Goal: Task Accomplishment & Management: Complete application form

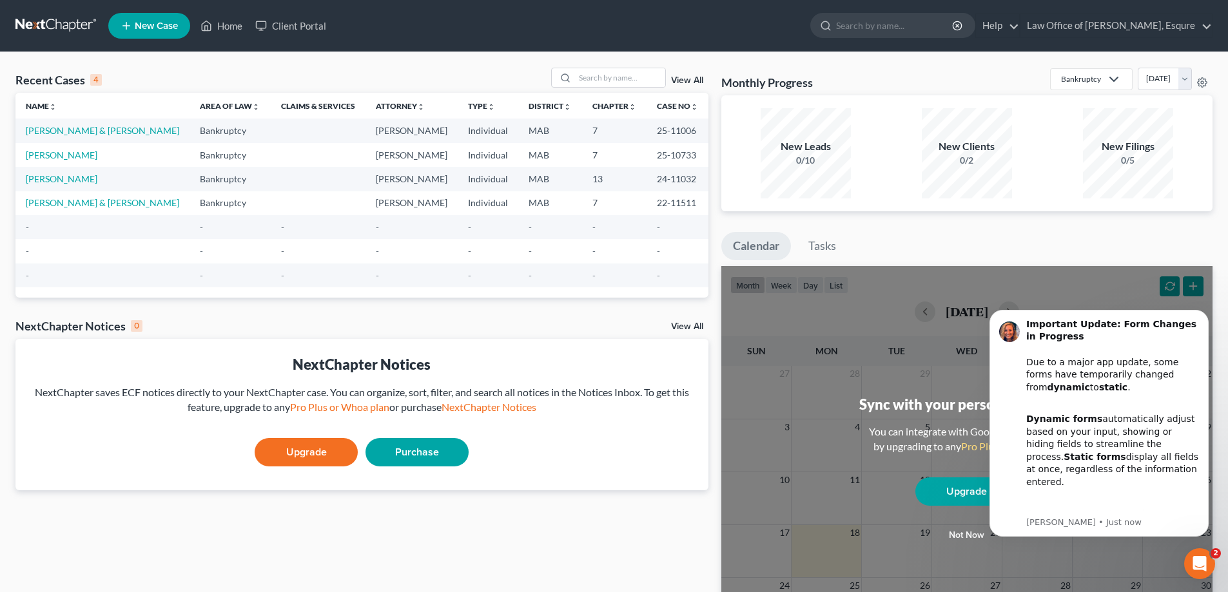
click at [161, 26] on span "New Case" at bounding box center [156, 26] width 43 height 10
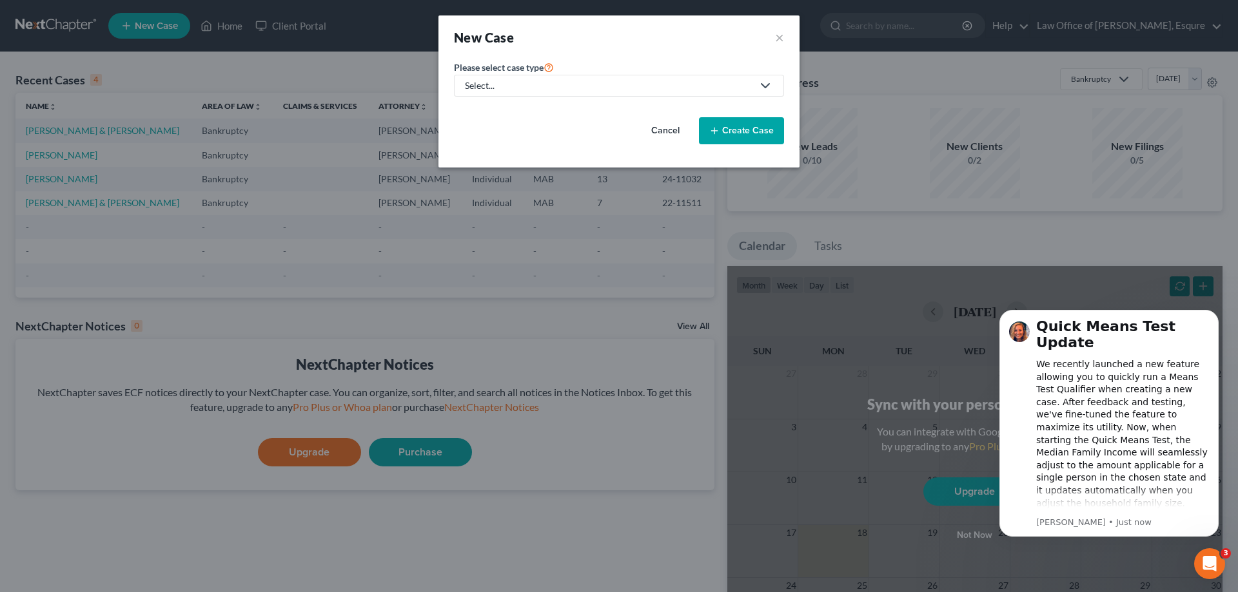
click at [485, 84] on div "Select..." at bounding box center [608, 85] width 287 height 13
click at [494, 114] on div "Bankruptcy" at bounding box center [502, 111] width 73 height 13
select select "39"
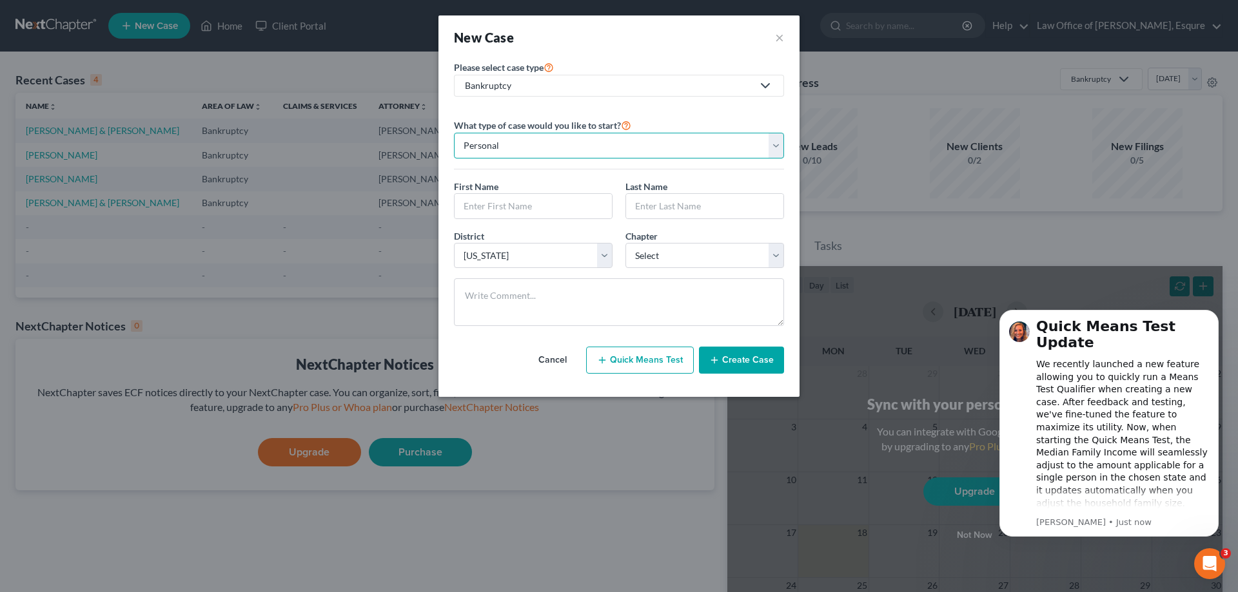
click at [773, 148] on select "Personal Business" at bounding box center [619, 146] width 330 height 26
select select "1"
click at [454, 133] on select "Personal Business" at bounding box center [619, 146] width 330 height 26
click at [532, 204] on input "text" at bounding box center [618, 206] width 329 height 24
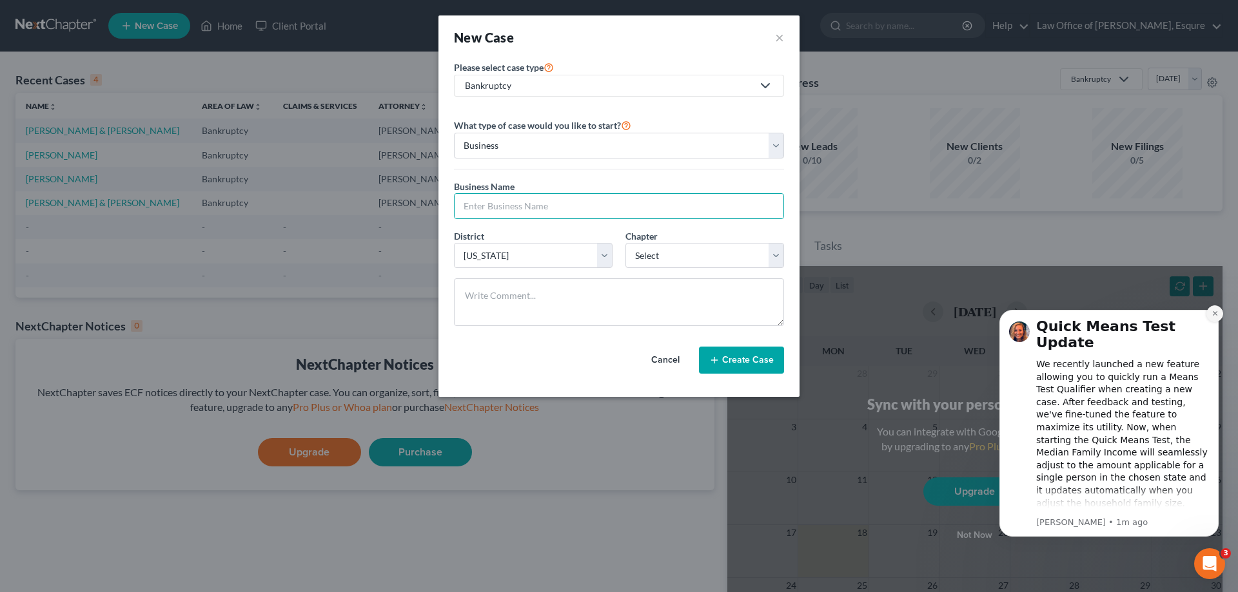
click at [1213, 315] on icon "Dismiss notification" at bounding box center [1214, 313] width 7 height 7
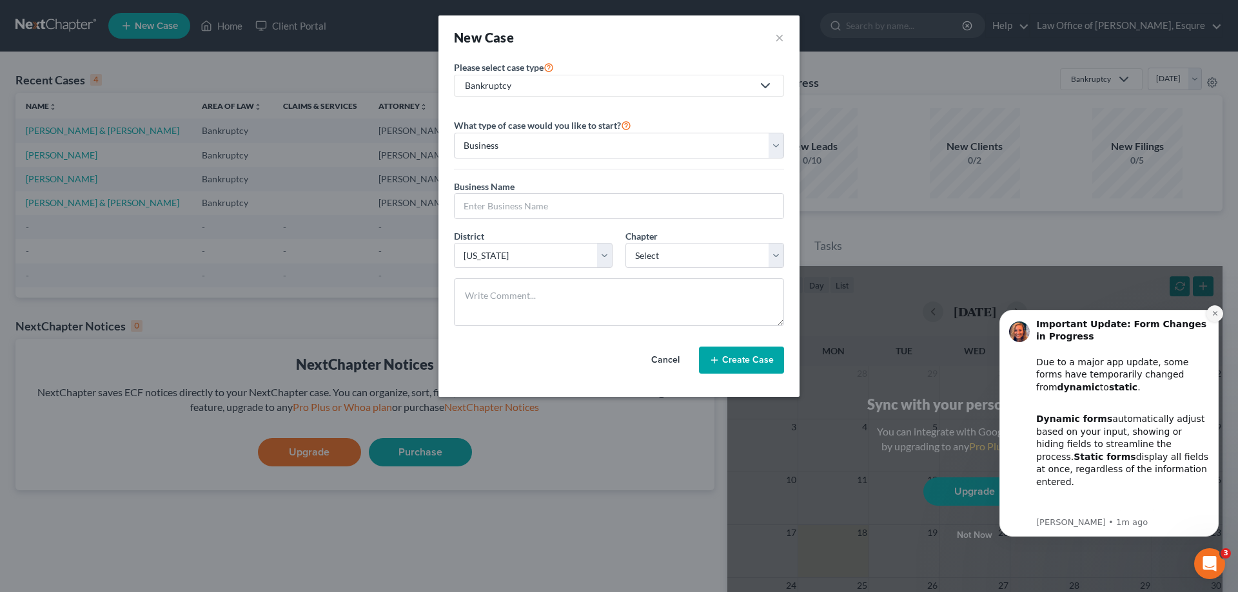
click at [1214, 316] on icon "Dismiss notification" at bounding box center [1214, 313] width 7 height 7
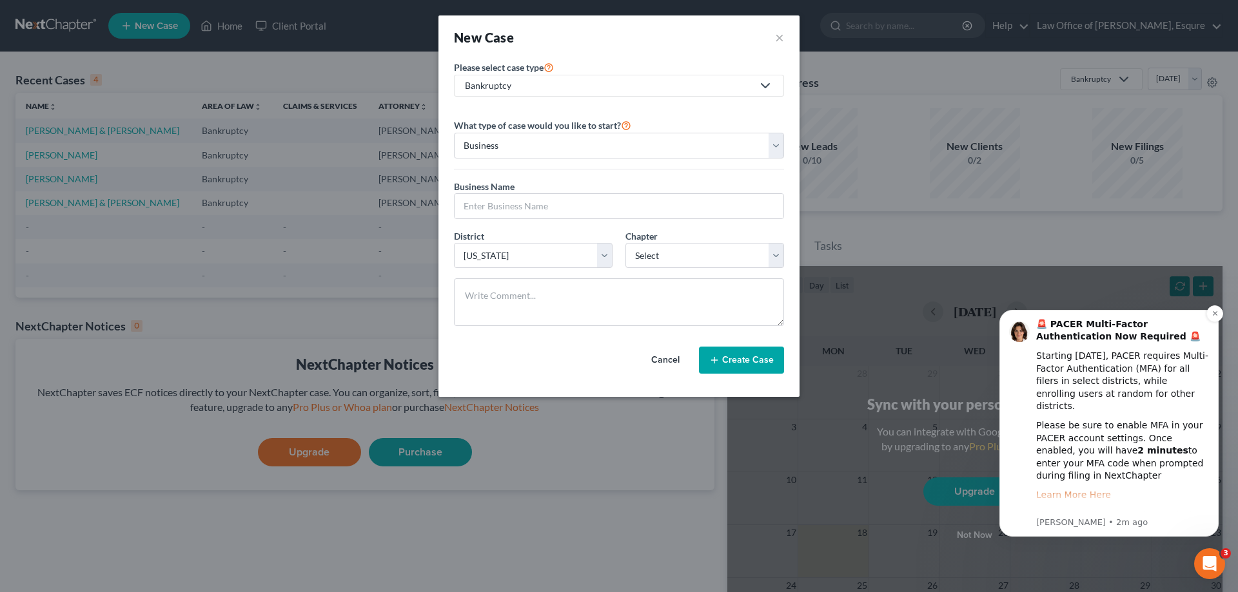
click at [1084, 490] on link "Learn More Here" at bounding box center [1073, 495] width 75 height 10
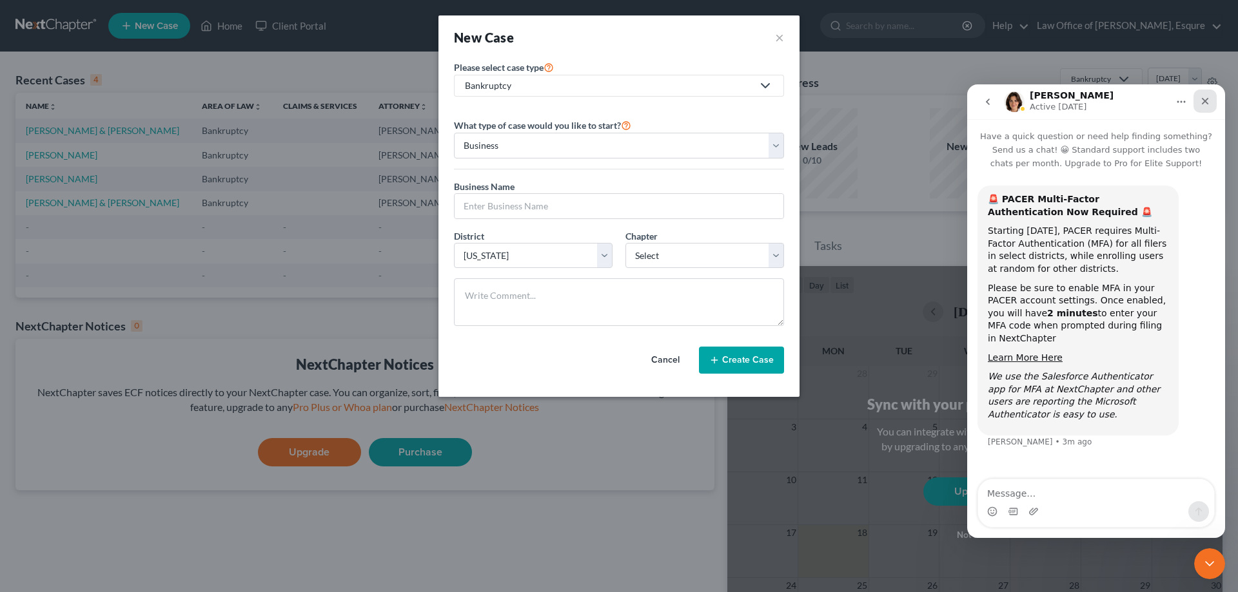
click at [1201, 100] on icon "Close" at bounding box center [1205, 101] width 10 height 10
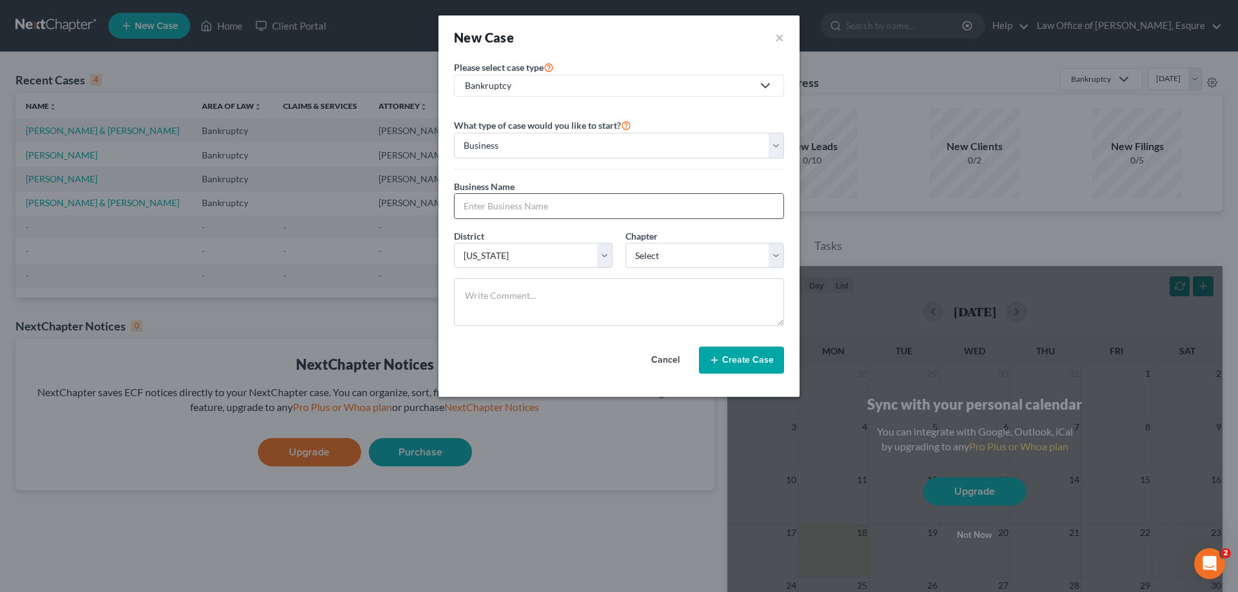
click at [522, 208] on input "text" at bounding box center [618, 206] width 329 height 24
type input "Brians LLC"
click at [751, 358] on button "Create Case" at bounding box center [741, 360] width 85 height 27
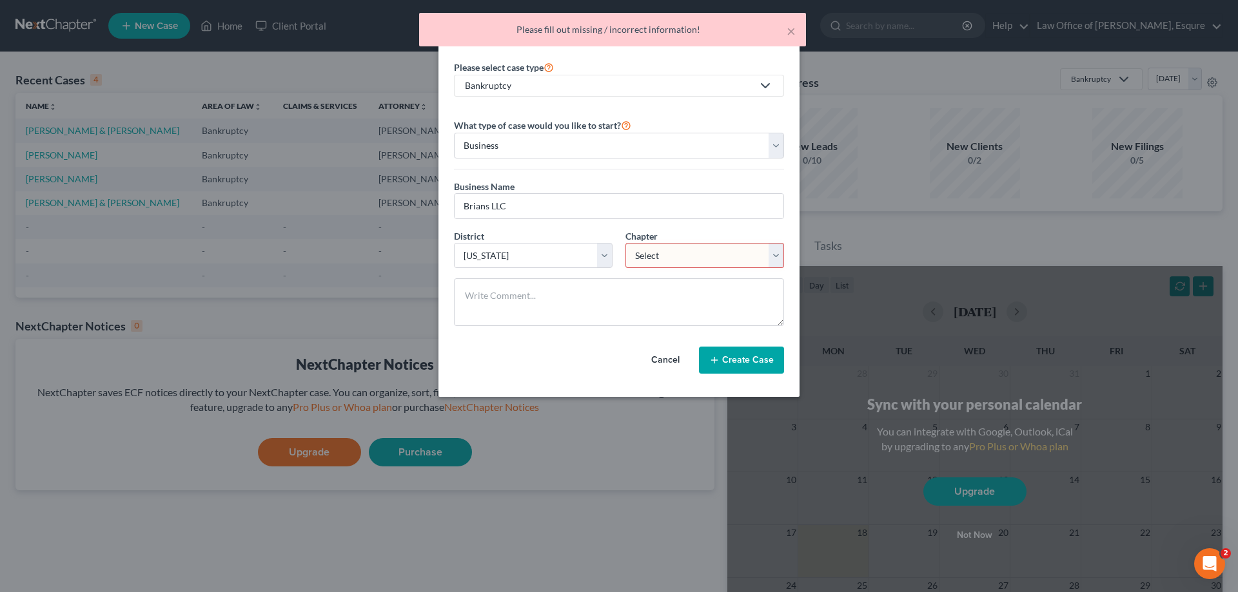
click at [778, 255] on select "Select 7 11 12" at bounding box center [704, 256] width 159 height 26
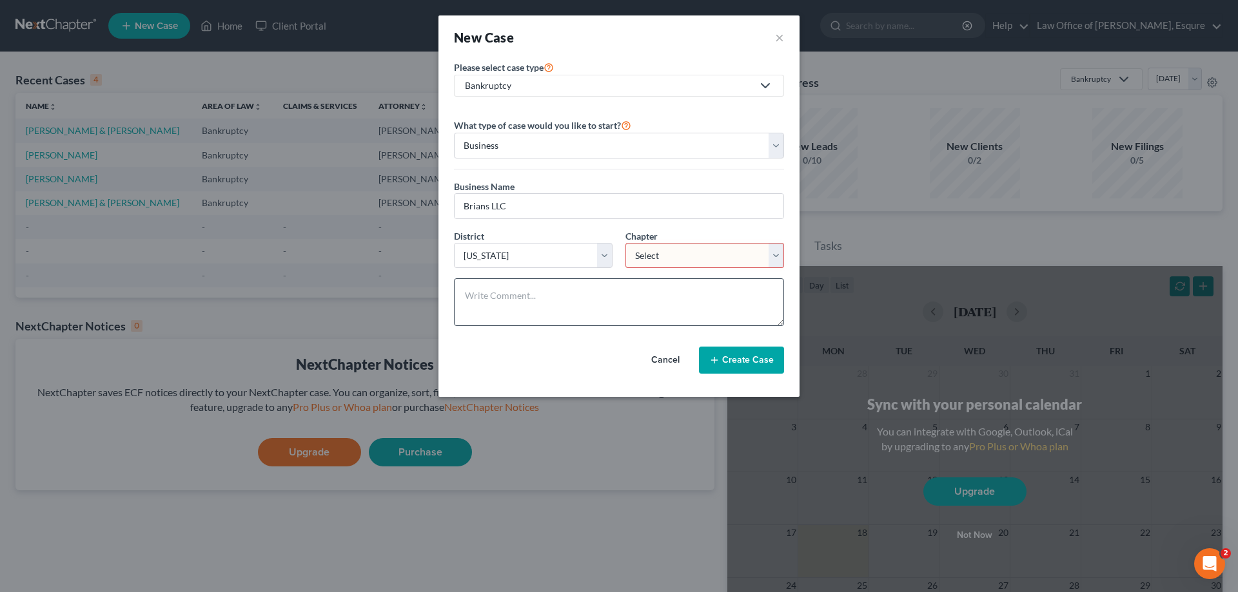
select select "1"
click at [625, 243] on select "Select 7 11 12" at bounding box center [704, 256] width 159 height 26
click at [754, 362] on button "Create Case" at bounding box center [741, 360] width 85 height 27
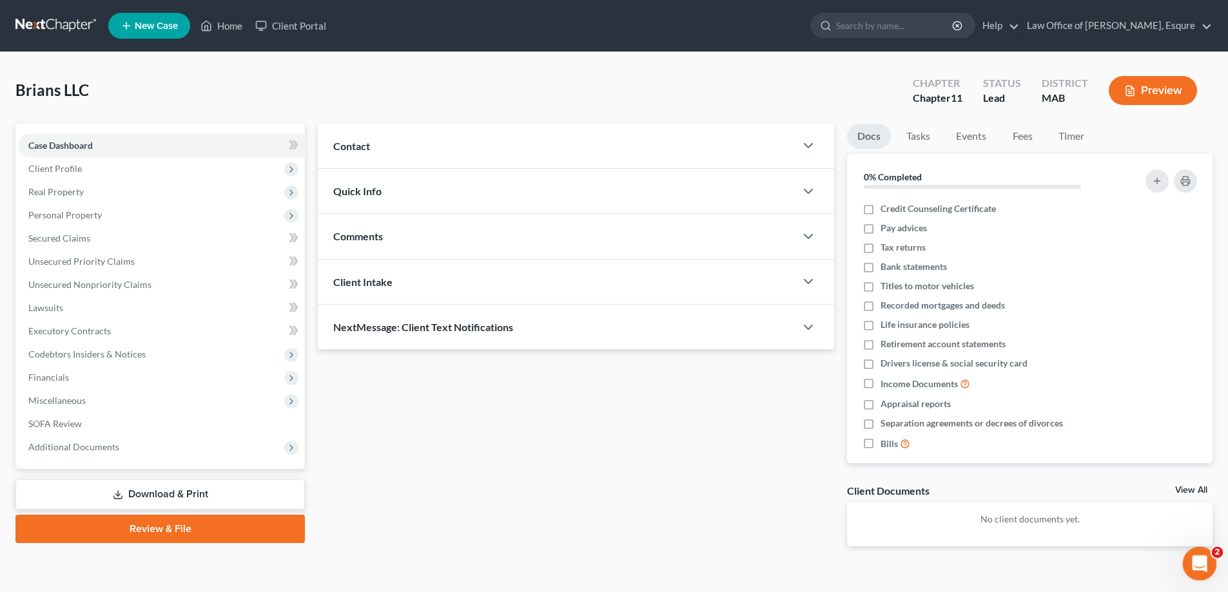
click at [1203, 565] on icon "Open Intercom Messenger" at bounding box center [1197, 562] width 21 height 21
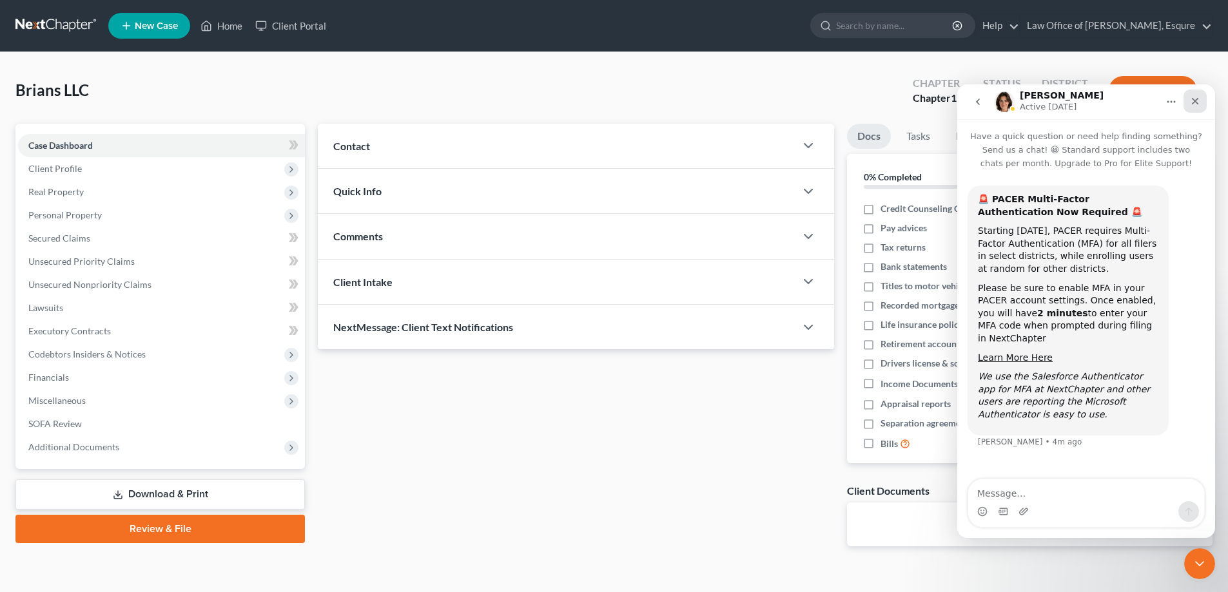
click at [1196, 102] on icon "Close" at bounding box center [1195, 101] width 7 height 7
